Goal: Task Accomplishment & Management: Manage account settings

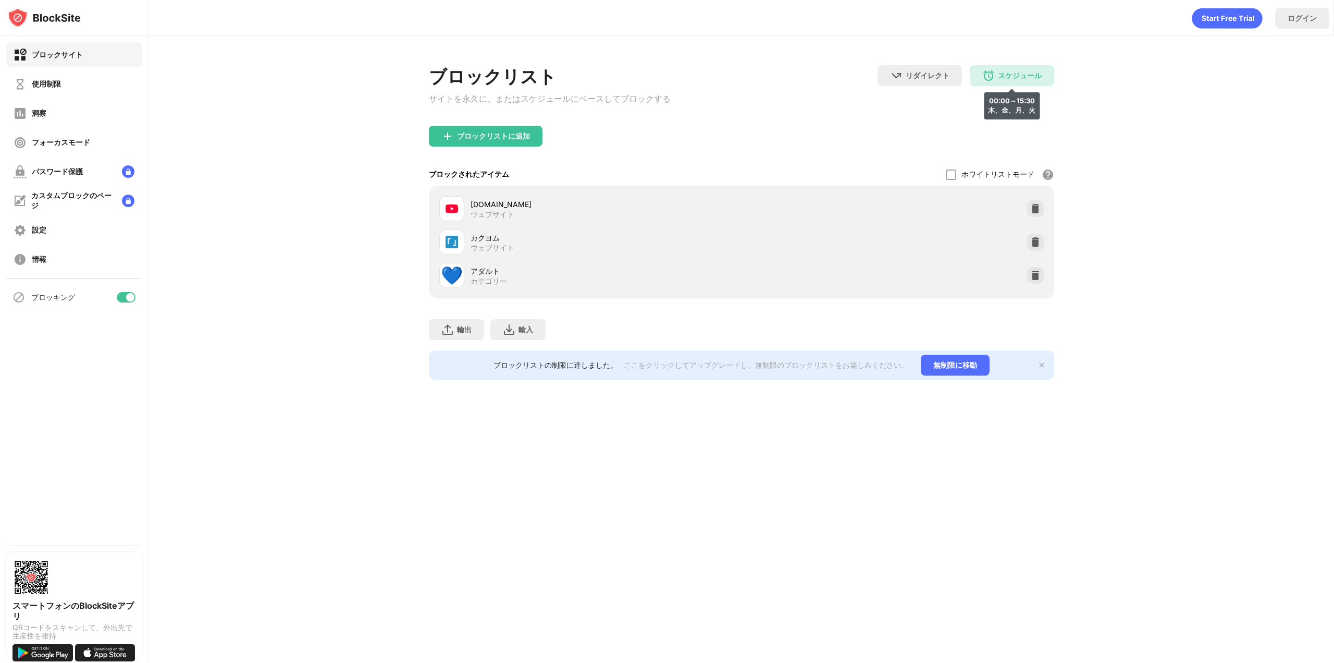
click at [1050, 72] on div "スケジュール 00:00～15:30 木、金、月、火" at bounding box center [1012, 75] width 84 height 21
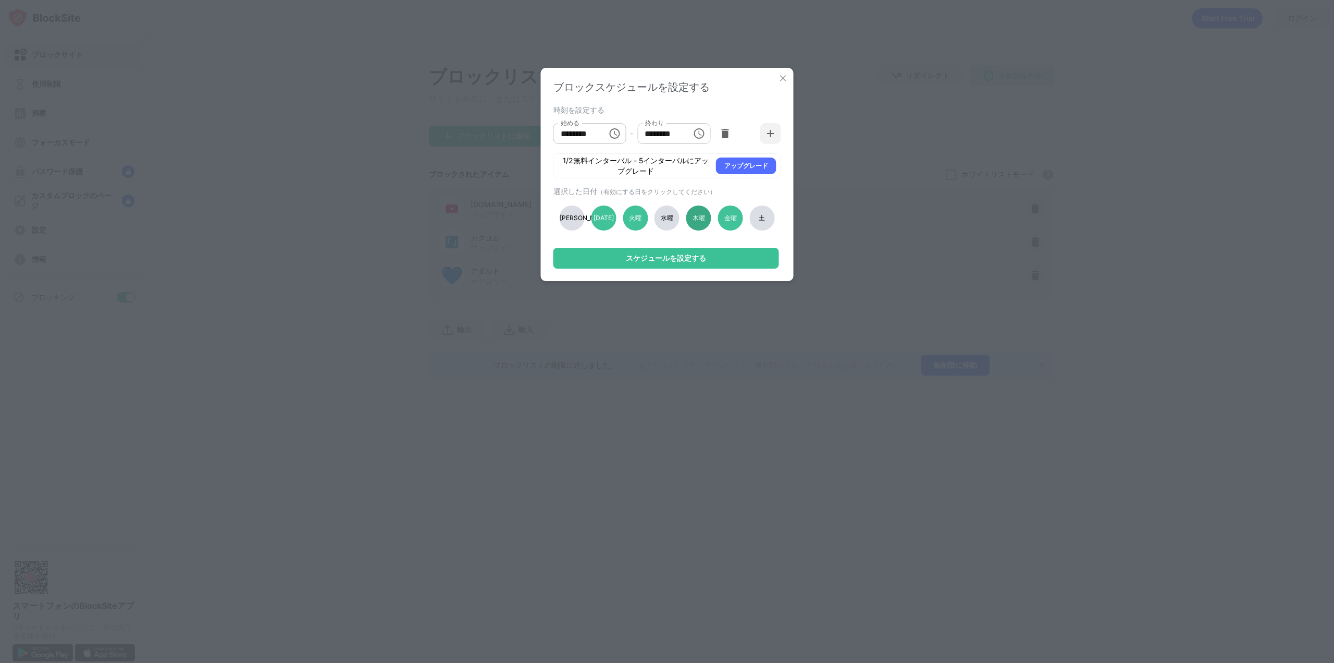
click at [687, 217] on div "木曜" at bounding box center [699, 217] width 25 height 25
click at [670, 217] on font "水曜" at bounding box center [667, 218] width 13 height 8
click at [678, 259] on font "スケジュールを設定する" at bounding box center [666, 257] width 80 height 9
